Goal: Task Accomplishment & Management: Use online tool/utility

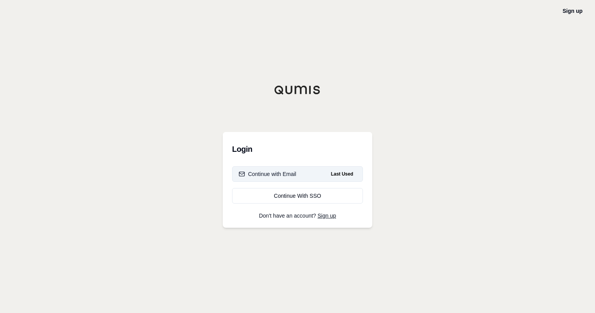
click at [274, 178] on div "Continue with Email" at bounding box center [268, 174] width 58 height 8
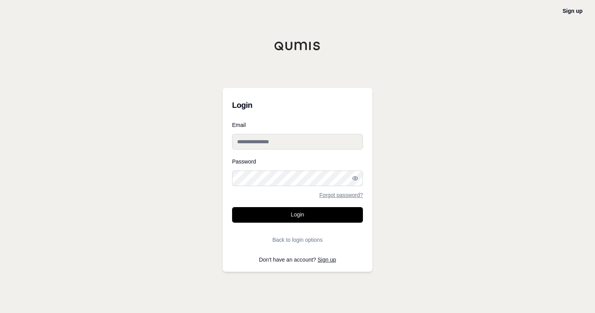
type input "**********"
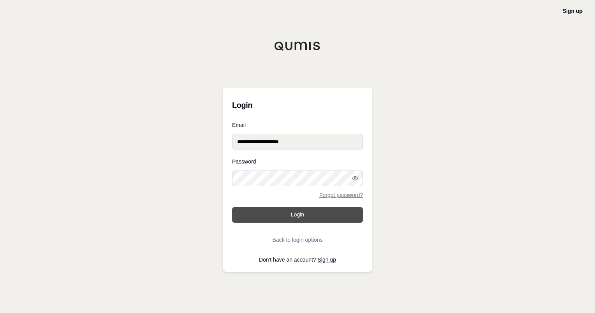
click at [291, 216] on button "Login" at bounding box center [297, 215] width 131 height 16
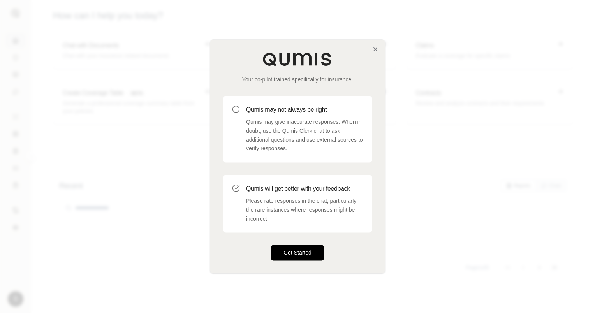
click at [294, 255] on button "Get Started" at bounding box center [297, 253] width 53 height 16
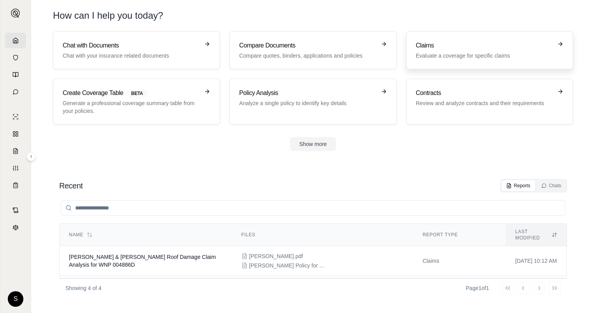
click at [443, 52] on p "Evaluate a coverage for specific claims" at bounding box center [484, 56] width 137 height 8
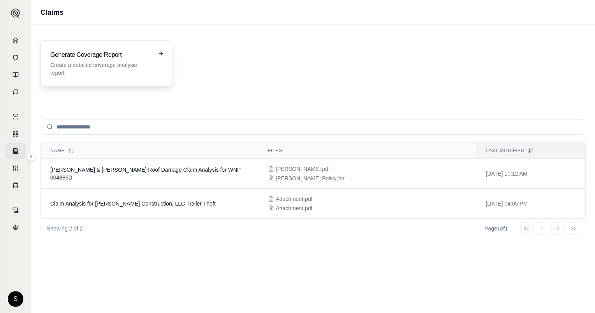
click at [88, 69] on p "Create a detailed coverage analysis report" at bounding box center [100, 69] width 101 height 16
click at [94, 62] on p "Create a detailed coverage analysis report" at bounding box center [100, 69] width 101 height 16
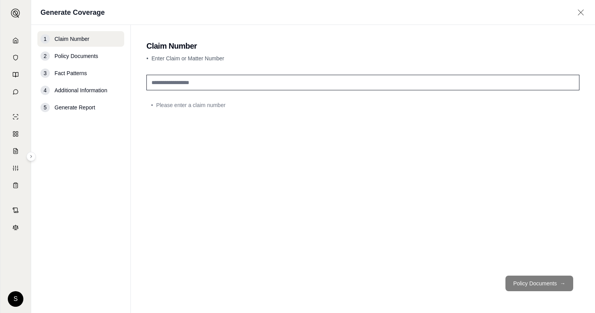
click at [212, 80] on input "text" at bounding box center [362, 83] width 433 height 16
type input "***"
click at [521, 286] on button "Policy Documents →" at bounding box center [540, 284] width 68 height 16
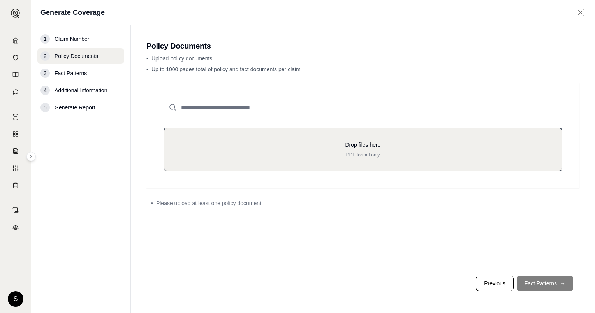
drag, startPoint x: 6, startPoint y: 293, endPoint x: 432, endPoint y: 150, distance: 449.0
click at [432, 150] on div "Drop files here PDF format only" at bounding box center [363, 149] width 372 height 17
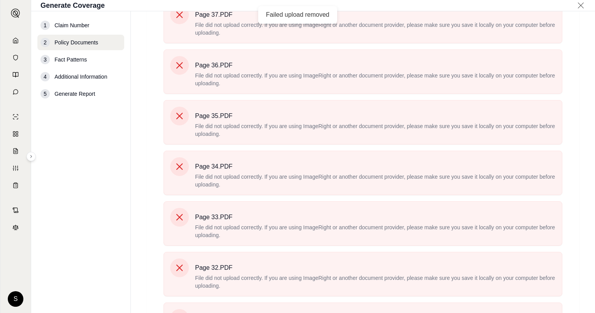
scroll to position [383, 0]
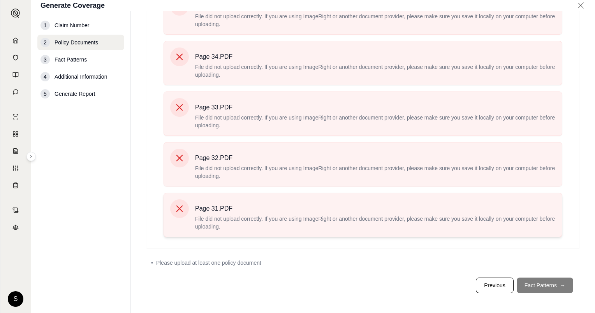
click at [184, 210] on icon at bounding box center [179, 208] width 11 height 11
click at [181, 160] on icon at bounding box center [179, 158] width 11 height 11
click at [182, 106] on icon at bounding box center [179, 107] width 11 height 11
click at [182, 69] on div "Page 34.PDF File did not upload correctly. If you are using ImageRight or anoth…" at bounding box center [363, 63] width 386 height 31
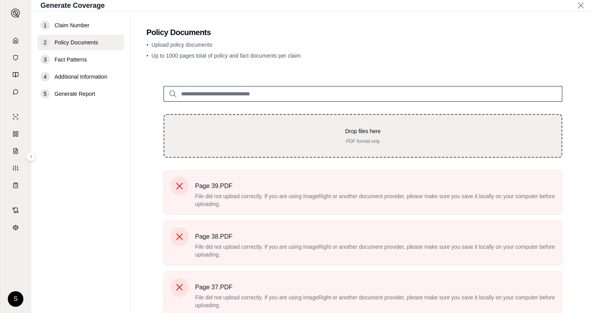
scroll to position [0, 0]
click at [251, 132] on p "Drop files here" at bounding box center [363, 131] width 372 height 8
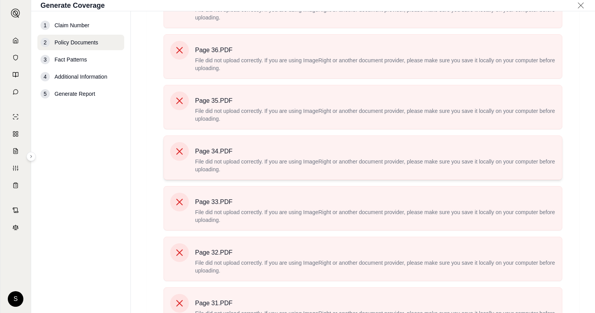
scroll to position [383, 0]
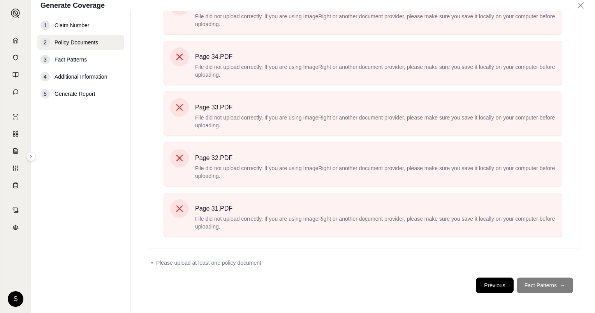
click at [488, 284] on button "Previous" at bounding box center [494, 286] width 37 height 16
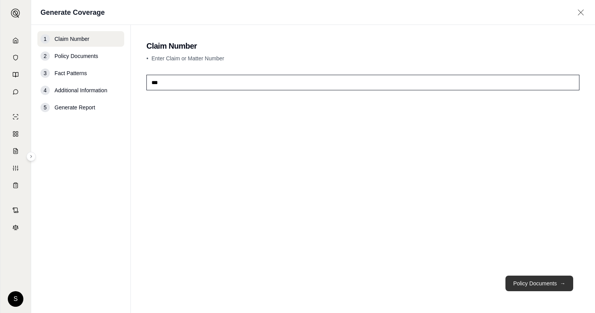
click at [545, 282] on button "Policy Documents →" at bounding box center [540, 284] width 68 height 16
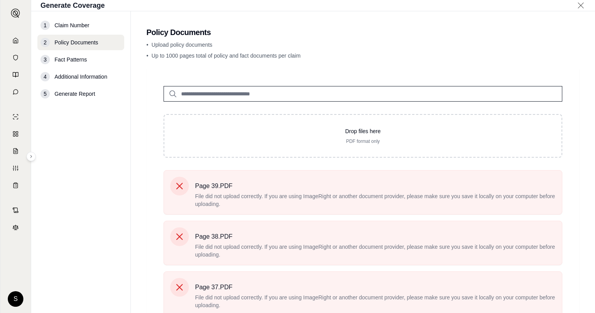
click at [66, 27] on span "Claim Number" at bounding box center [72, 25] width 35 height 8
click at [67, 27] on span "Claim Number" at bounding box center [72, 25] width 35 height 8
click at [72, 27] on span "Claim Number" at bounding box center [72, 25] width 35 height 8
click at [13, 40] on icon at bounding box center [15, 40] width 5 height 5
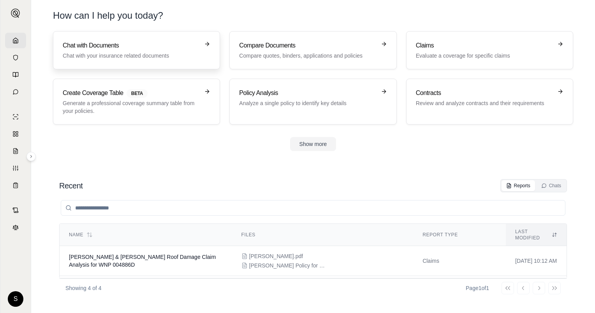
click at [109, 55] on p "Chat with your insurance related documents" at bounding box center [131, 56] width 137 height 8
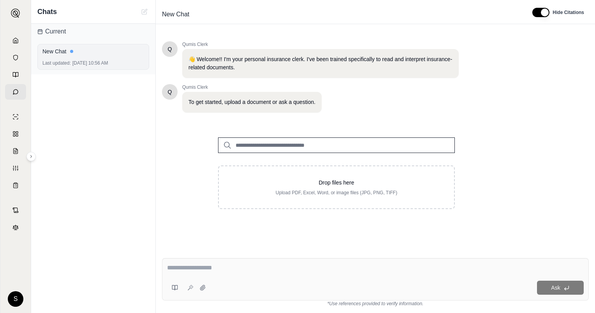
click at [65, 54] on div "New Chat" at bounding box center [93, 52] width 102 height 8
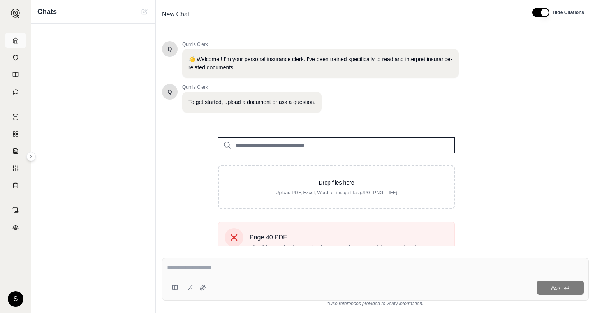
click at [16, 39] on icon at bounding box center [15, 40] width 6 height 6
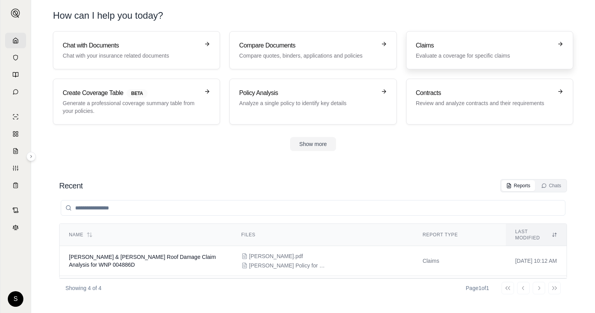
click at [435, 53] on p "Evaluate a coverage for specific claims" at bounding box center [484, 56] width 137 height 8
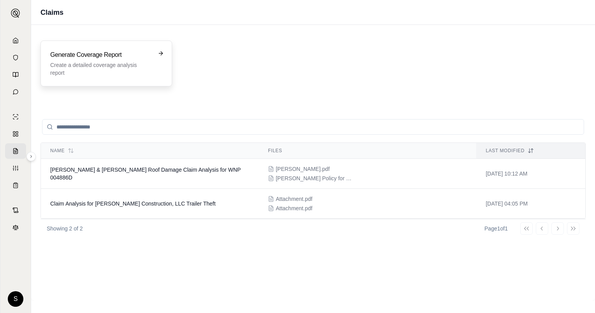
click at [139, 62] on p "Create a detailed coverage analysis report" at bounding box center [100, 69] width 101 height 16
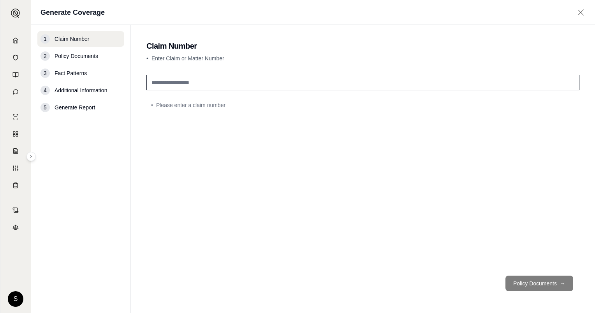
click at [189, 86] on input "text" at bounding box center [362, 83] width 433 height 16
type input "***"
click at [533, 283] on button "Policy Documents →" at bounding box center [540, 284] width 68 height 16
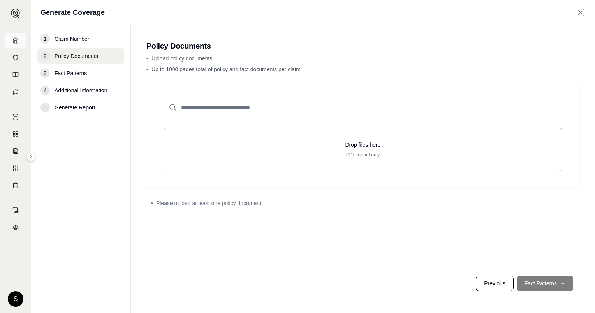
click at [13, 41] on icon at bounding box center [15, 40] width 5 height 5
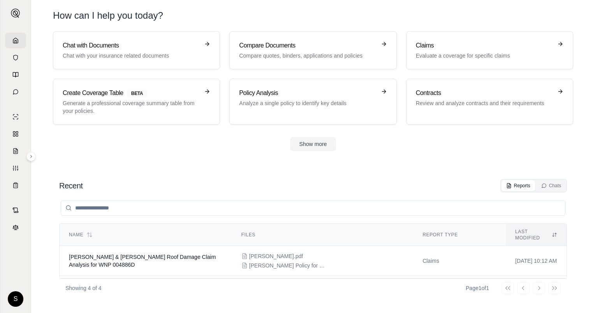
click at [171, 184] on div "Recent Reports Chats" at bounding box center [313, 185] width 508 height 13
click at [443, 48] on h3 "Claims" at bounding box center [484, 45] width 137 height 9
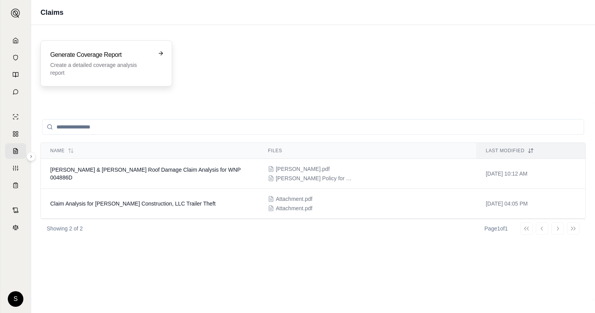
click at [125, 72] on p "Create a detailed coverage analysis report" at bounding box center [100, 69] width 101 height 16
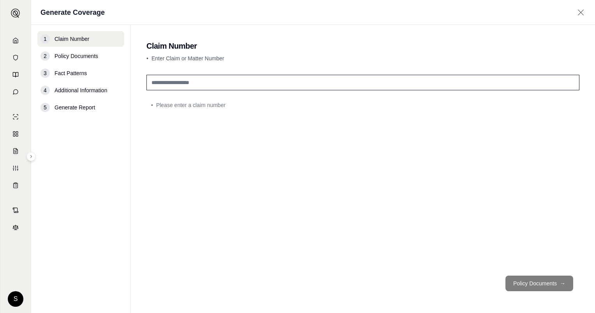
click at [182, 85] on input "text" at bounding box center [362, 83] width 433 height 16
type input "**********"
click at [534, 280] on button "Policy Documents →" at bounding box center [540, 284] width 68 height 16
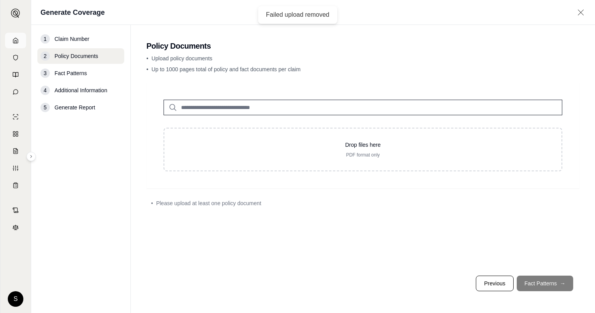
click at [14, 39] on icon at bounding box center [15, 40] width 5 height 5
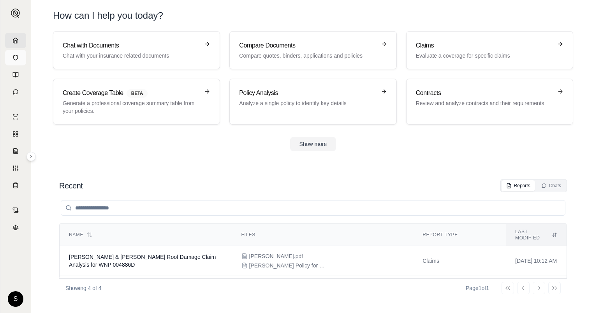
click at [18, 61] on link at bounding box center [15, 58] width 21 height 16
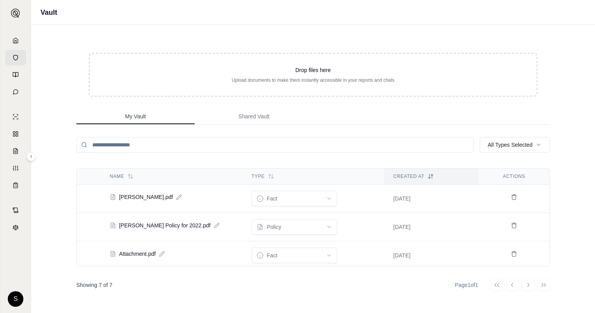
click at [143, 116] on span "My Vault" at bounding box center [135, 117] width 21 height 8
click at [15, 42] on polyline at bounding box center [16, 42] width 2 height 3
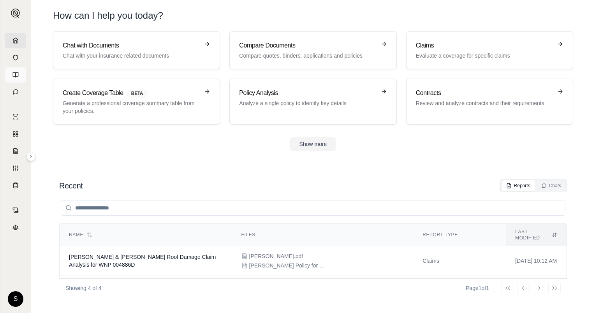
click at [15, 74] on icon at bounding box center [15, 75] width 6 height 6
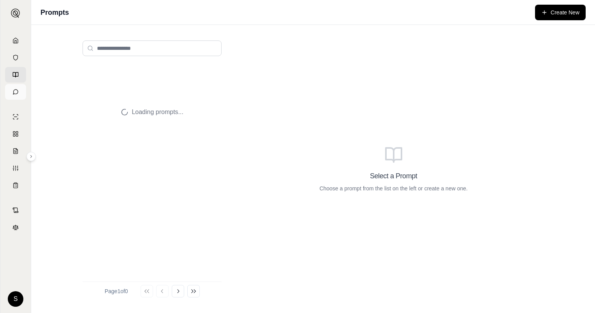
click at [14, 92] on icon at bounding box center [15, 92] width 6 height 6
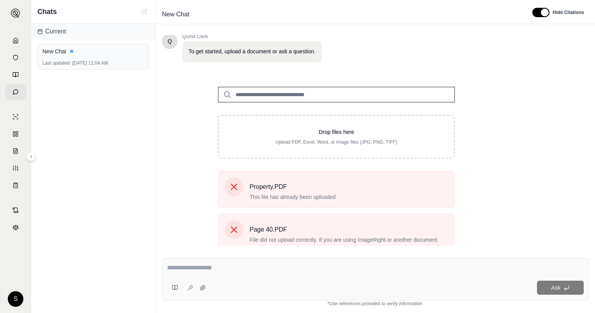
scroll to position [117, 0]
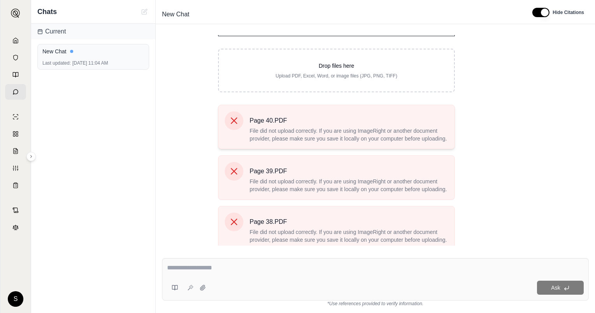
click at [232, 125] on icon at bounding box center [234, 120] width 11 height 11
click at [234, 124] on icon at bounding box center [234, 120] width 11 height 11
click at [238, 173] on icon at bounding box center [234, 171] width 11 height 11
click at [238, 213] on div at bounding box center [234, 222] width 19 height 19
click at [15, 41] on polyline at bounding box center [16, 42] width 2 height 3
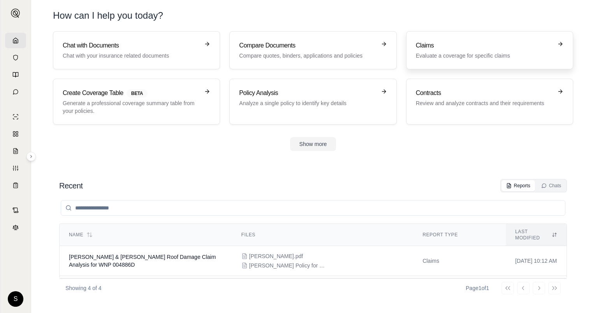
click at [443, 52] on p "Evaluate a coverage for specific claims" at bounding box center [484, 56] width 137 height 8
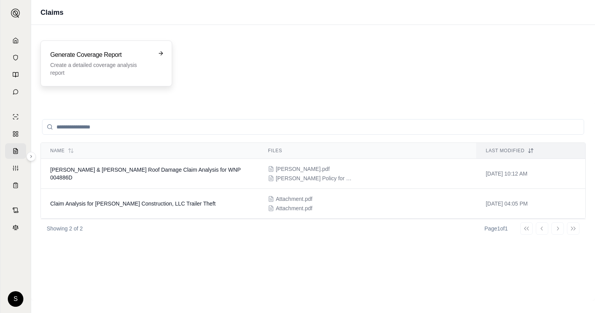
click at [114, 74] on p "Create a detailed coverage analysis report" at bounding box center [100, 69] width 101 height 16
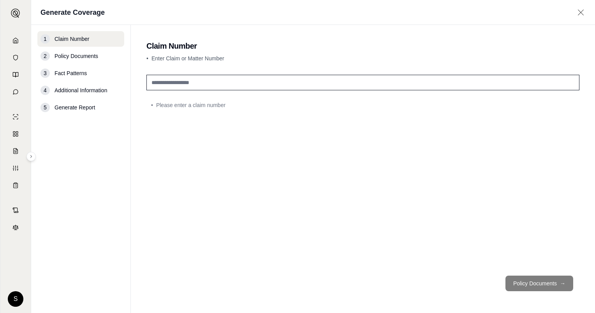
click at [171, 84] on input "text" at bounding box center [362, 83] width 433 height 16
type input "***"
drag, startPoint x: 182, startPoint y: 82, endPoint x: 537, endPoint y: 283, distance: 407.8
click at [537, 283] on button "Policy Documents →" at bounding box center [540, 284] width 68 height 16
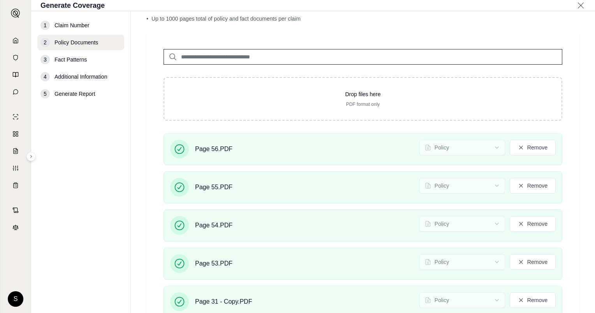
scroll to position [33, 0]
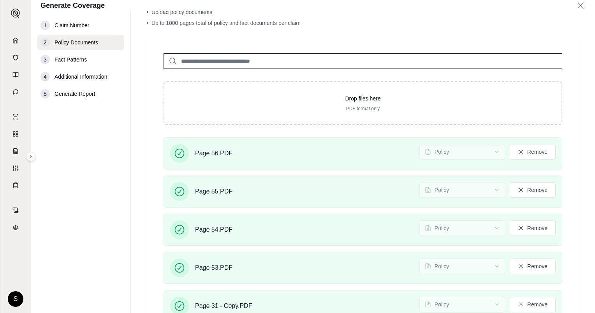
click at [81, 61] on span "Fact Patterns" at bounding box center [71, 60] width 32 height 8
click at [74, 60] on span "Fact Patterns" at bounding box center [71, 60] width 32 height 8
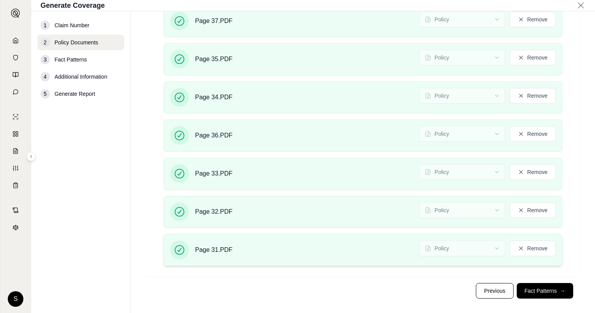
scroll to position [931, 0]
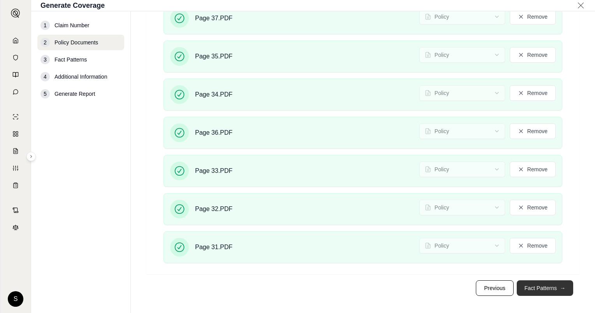
click at [532, 280] on button "Fact Patterns →" at bounding box center [545, 288] width 56 height 16
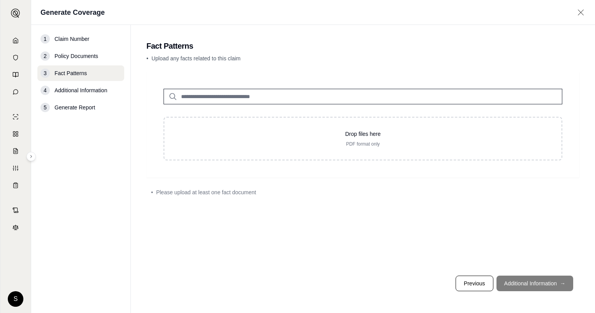
click at [547, 284] on footer "Previous Additional Information →" at bounding box center [362, 284] width 433 height 28
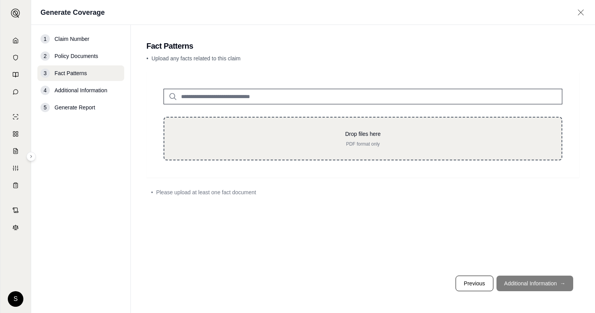
click at [276, 134] on p "Drop files here" at bounding box center [363, 134] width 372 height 8
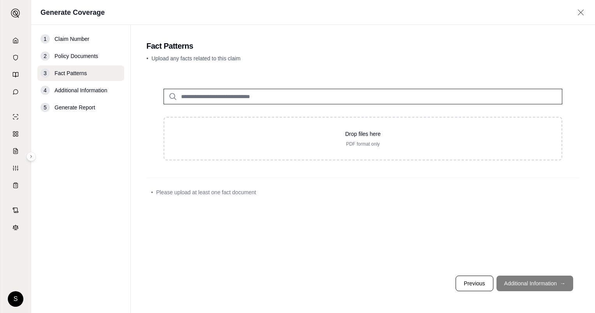
click at [71, 91] on span "Additional Information" at bounding box center [81, 90] width 53 height 8
click at [72, 108] on span "Generate Report" at bounding box center [75, 108] width 41 height 8
click at [73, 108] on span "Generate Report" at bounding box center [75, 108] width 41 height 8
click at [87, 40] on span "Claim Number" at bounding box center [72, 39] width 35 height 8
click at [83, 39] on span "Claim Number" at bounding box center [72, 39] width 35 height 8
